Goal: Find specific page/section

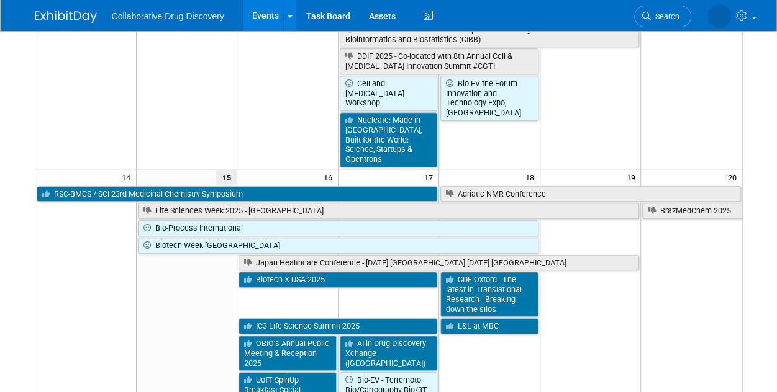
scroll to position [447, 0]
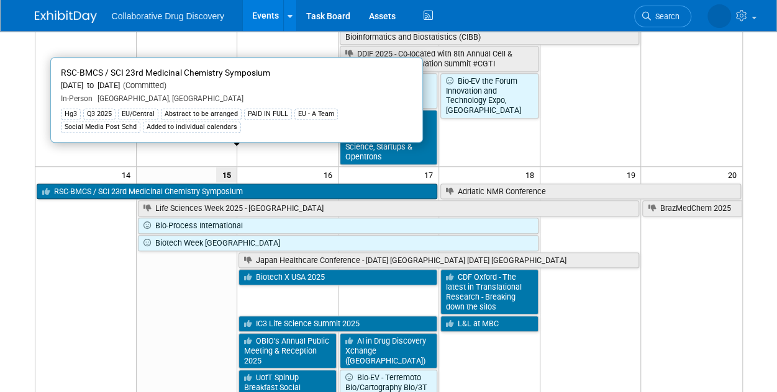
click at [289, 184] on link "RSC-BMCS / SCI 23rd Medicinal Chemistry Symposium" at bounding box center [237, 192] width 401 height 16
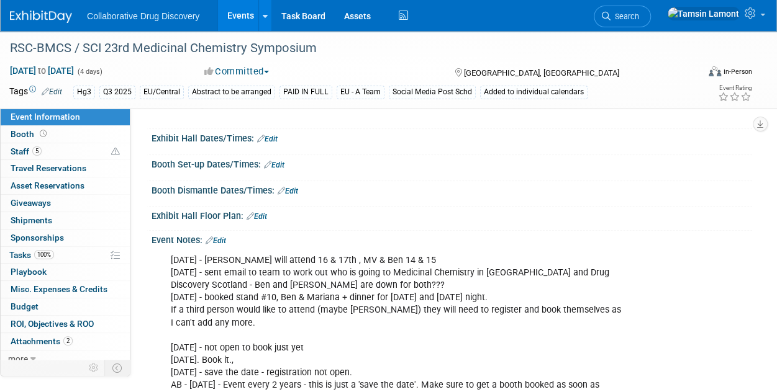
scroll to position [317, 0]
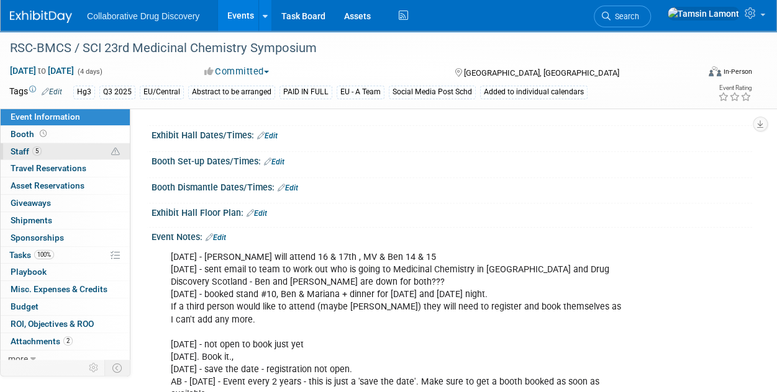
click at [53, 153] on link "5 Staff 5" at bounding box center [65, 151] width 129 height 17
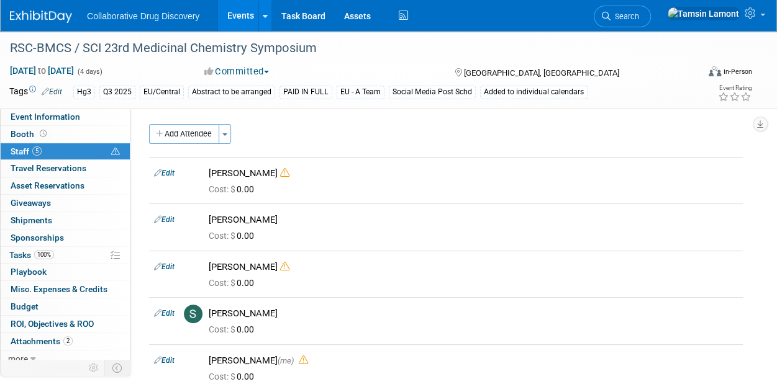
scroll to position [0, 0]
click at [54, 18] on img at bounding box center [41, 17] width 62 height 12
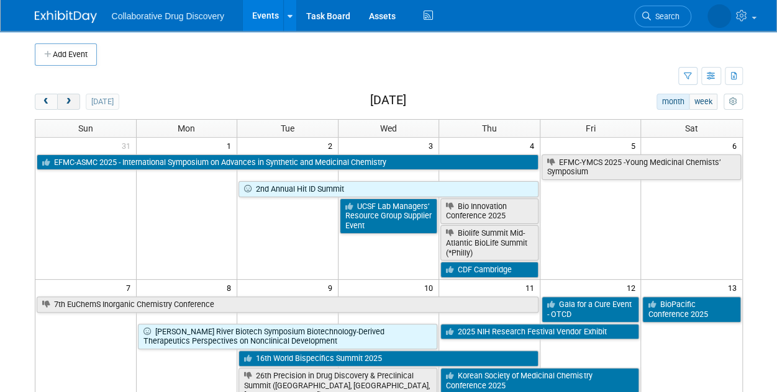
click at [70, 100] on span "next" at bounding box center [68, 102] width 9 height 8
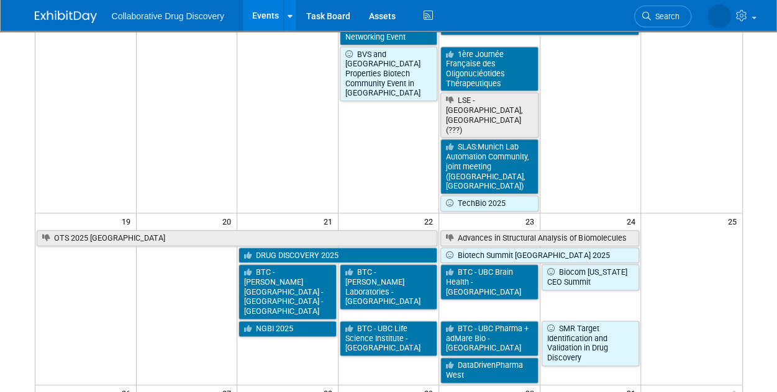
scroll to position [591, 0]
